Goal: Task Accomplishment & Management: Use online tool/utility

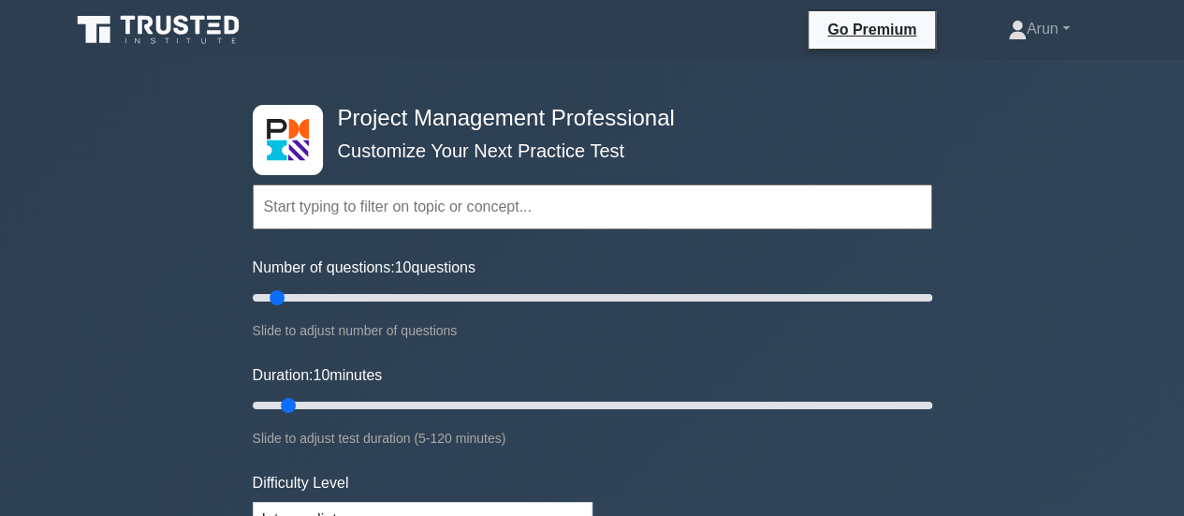
click at [481, 208] on input "text" at bounding box center [592, 206] width 679 height 45
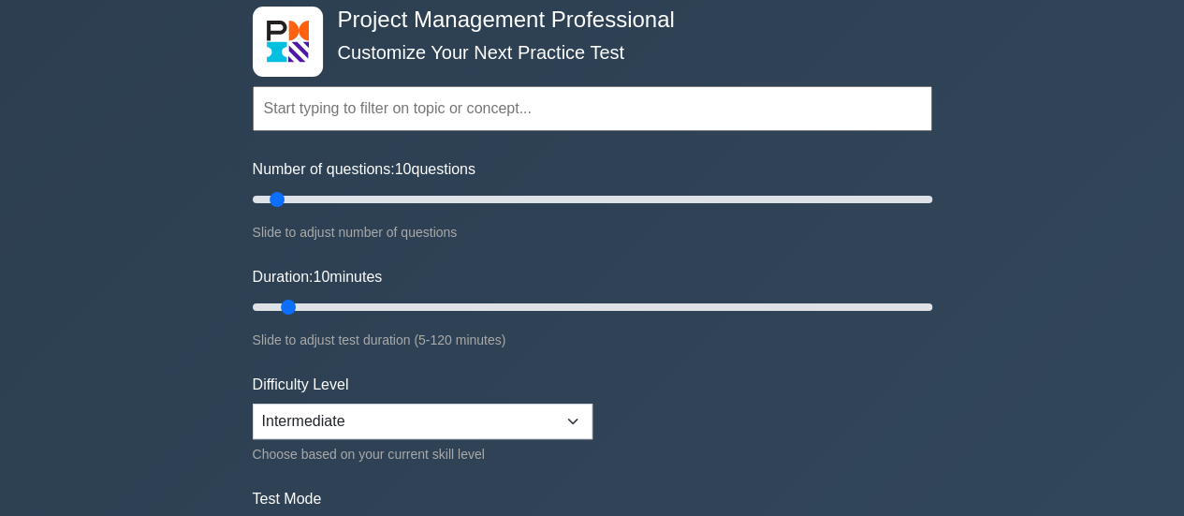
scroll to position [187, 0]
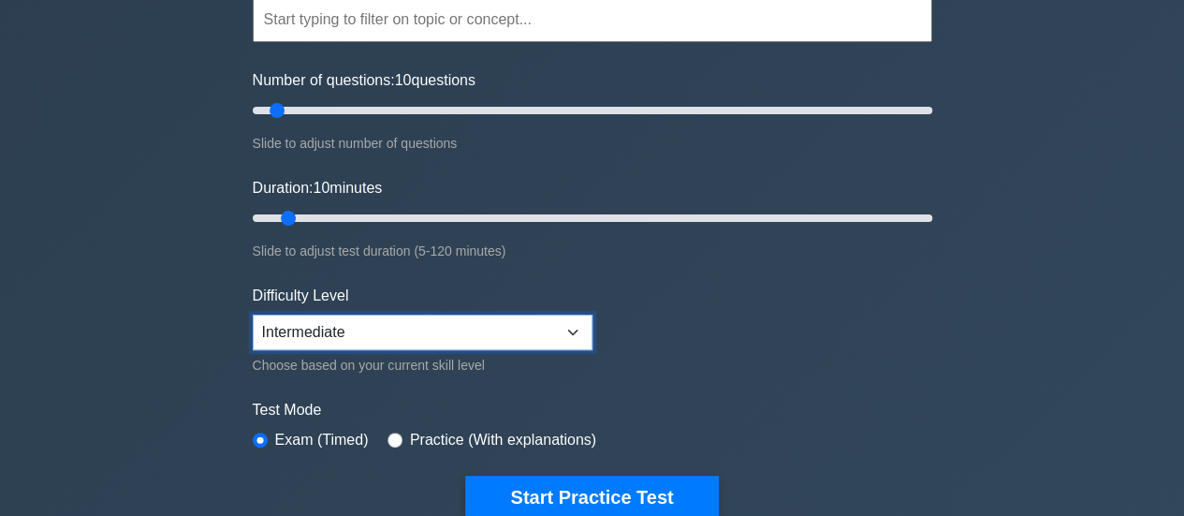
click at [543, 325] on select "Beginner Intermediate Expert" at bounding box center [423, 332] width 340 height 36
select select "expert"
click at [253, 314] on select "Beginner Intermediate Expert" at bounding box center [423, 332] width 340 height 36
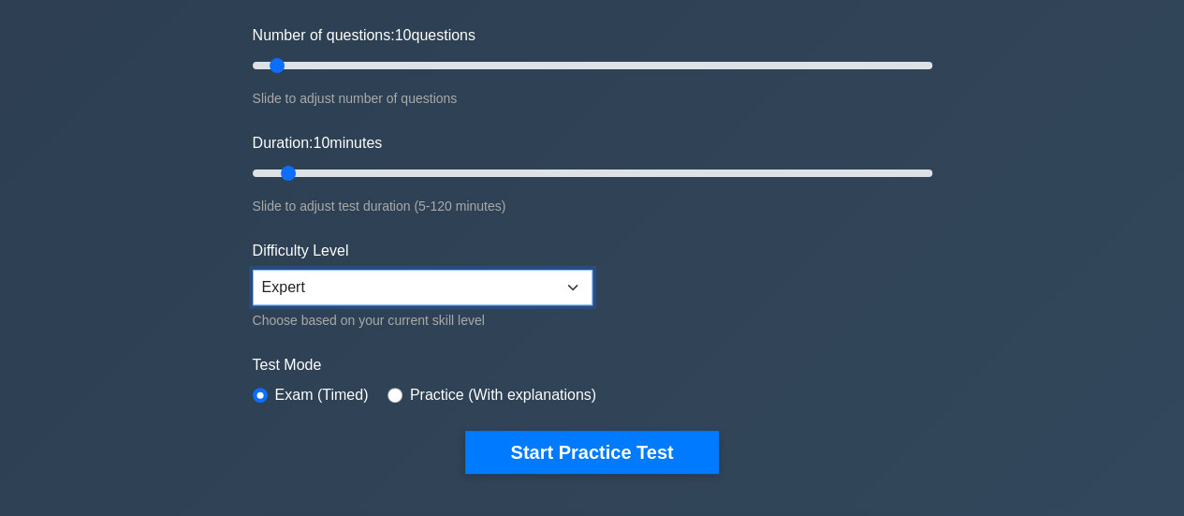
scroll to position [374, 0]
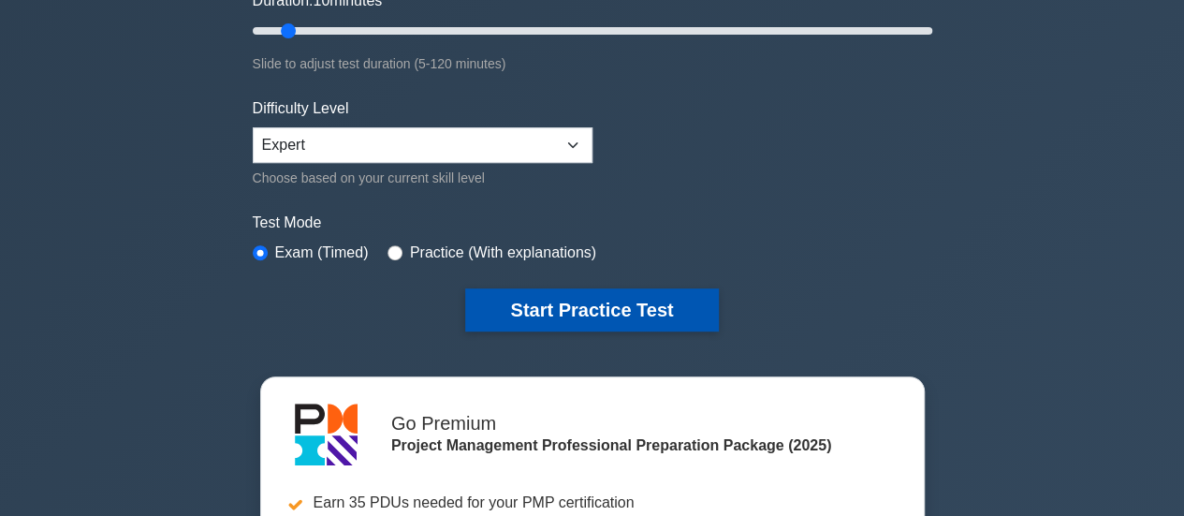
drag, startPoint x: 541, startPoint y: 310, endPoint x: 551, endPoint y: 313, distance: 10.7
click at [545, 310] on button "Start Practice Test" at bounding box center [591, 309] width 253 height 43
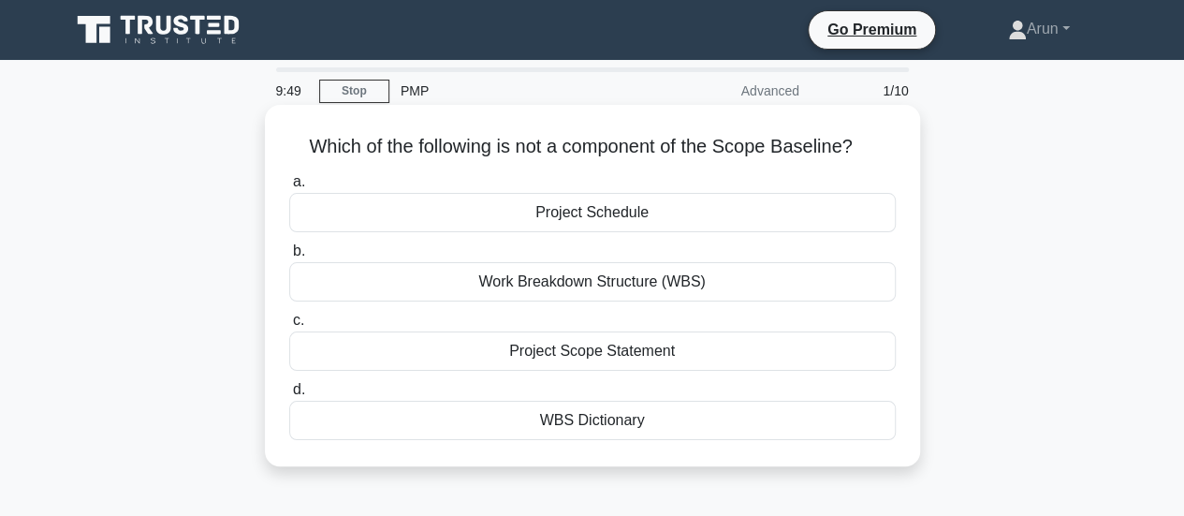
click at [602, 424] on div "WBS Dictionary" at bounding box center [592, 420] width 606 height 39
click at [289, 396] on input "d. WBS Dictionary" at bounding box center [289, 390] width 0 height 12
